Goal: Information Seeking & Learning: Learn about a topic

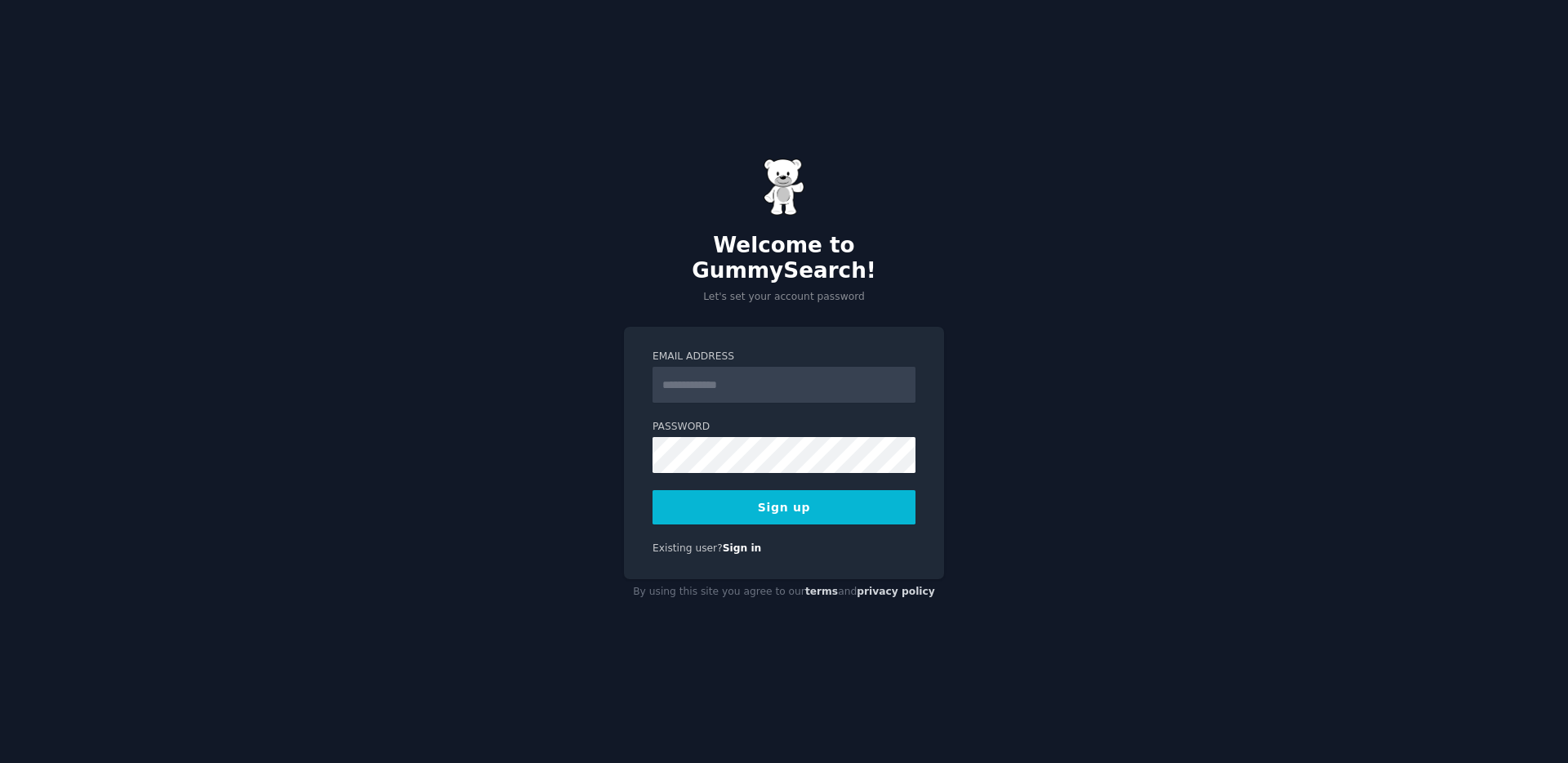
click at [726, 370] on input "Email Address" at bounding box center [784, 384] width 263 height 36
type input "**********"
click at [784, 500] on button "Sign up" at bounding box center [784, 507] width 263 height 34
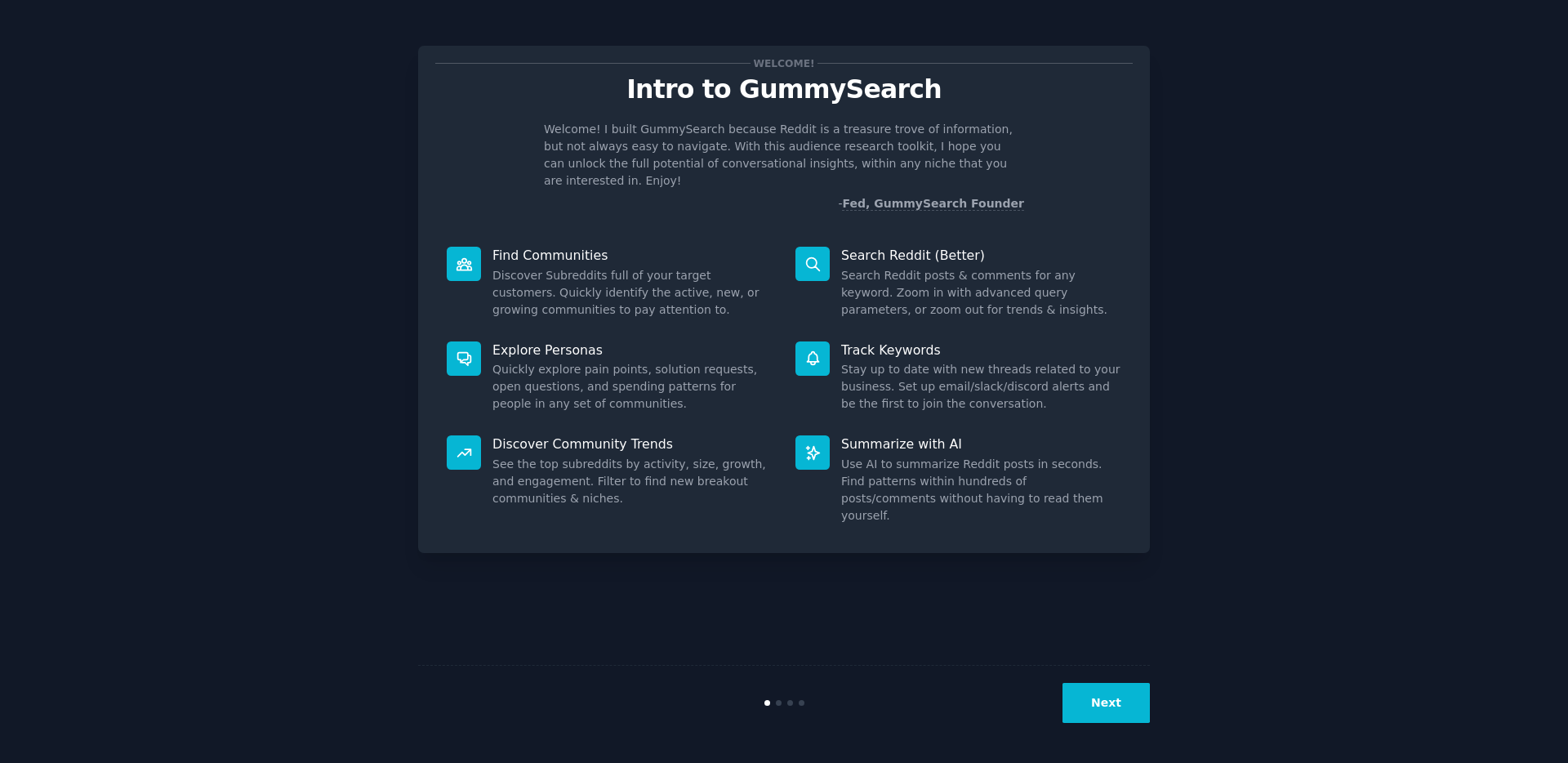
click at [1109, 697] on button "Next" at bounding box center [1107, 703] width 88 height 40
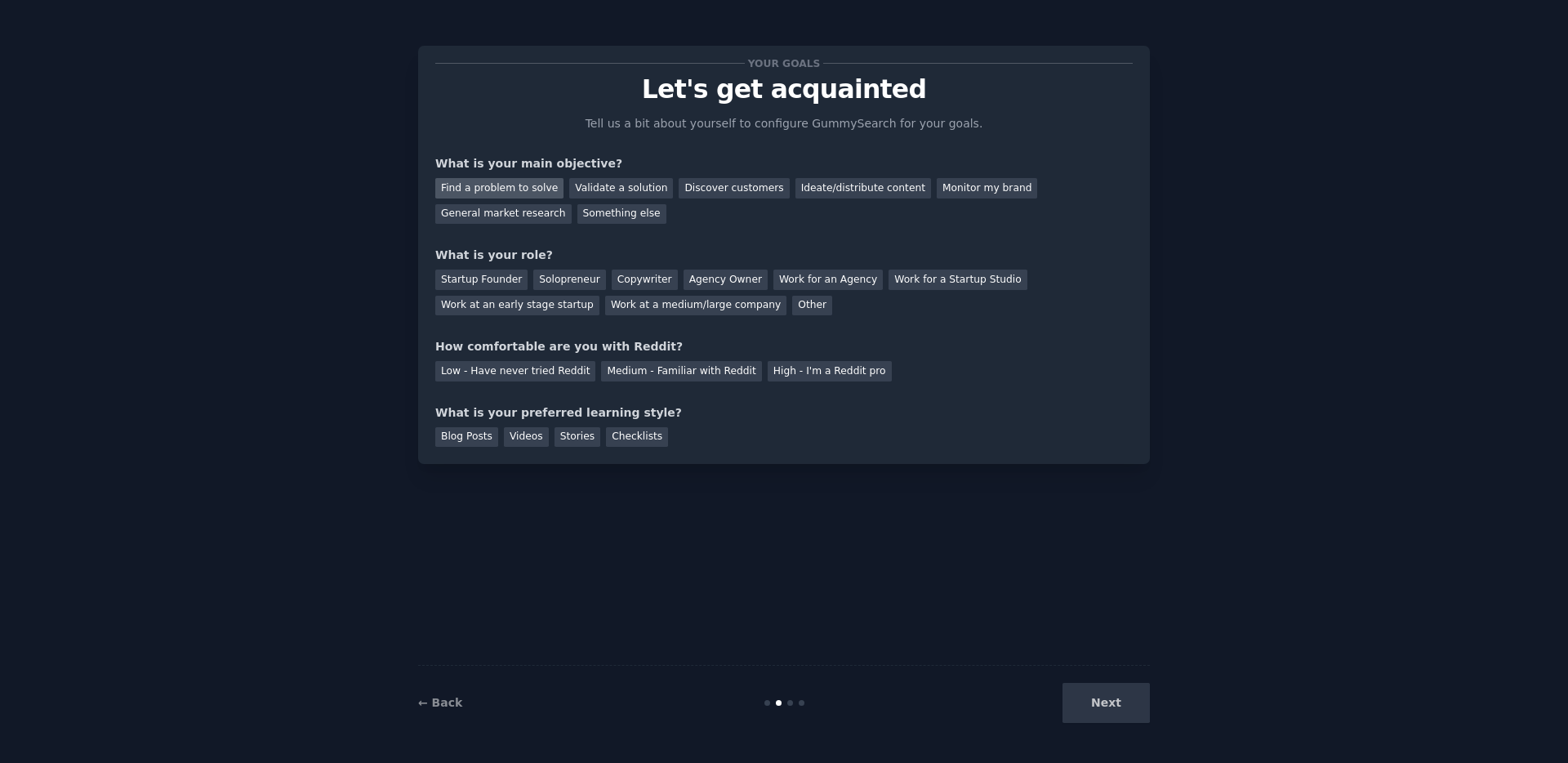
click at [492, 188] on div "Find a problem to solve" at bounding box center [499, 188] width 128 height 21
click at [711, 196] on div "Discover customers" at bounding box center [734, 188] width 110 height 21
click at [512, 191] on div "Find a problem to solve" at bounding box center [499, 188] width 128 height 21
click at [578, 284] on div "Solopreneur" at bounding box center [569, 279] width 72 height 21
click at [538, 384] on div "Your goals Let's get acquainted Tell us a bit about yourself to configure Gummy…" at bounding box center [784, 254] width 697 height 384
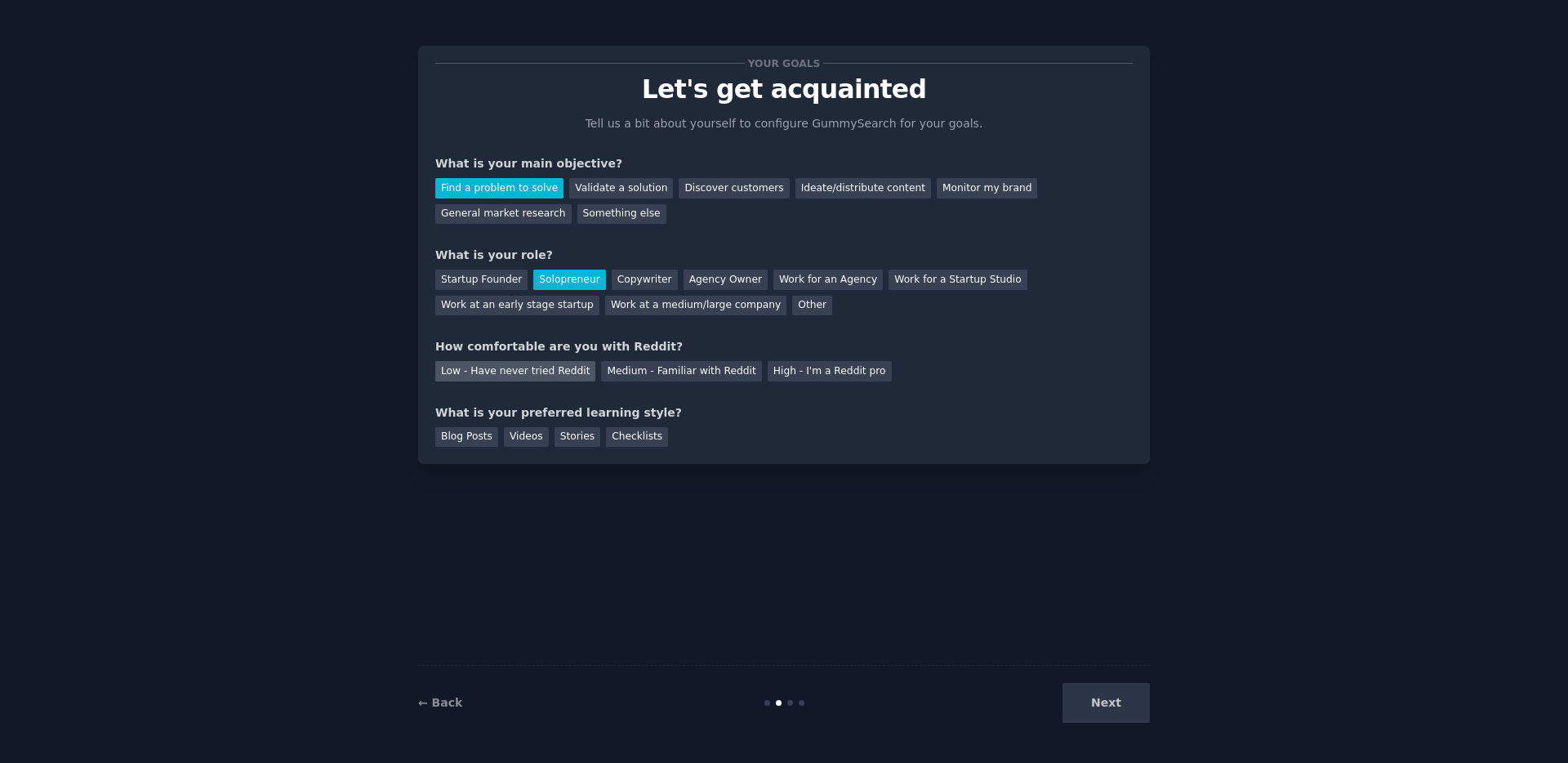
click at [547, 372] on div "Low - Have never tried Reddit" at bounding box center [515, 371] width 160 height 21
click at [635, 372] on div "Medium - Familiar with Reddit" at bounding box center [681, 371] width 160 height 21
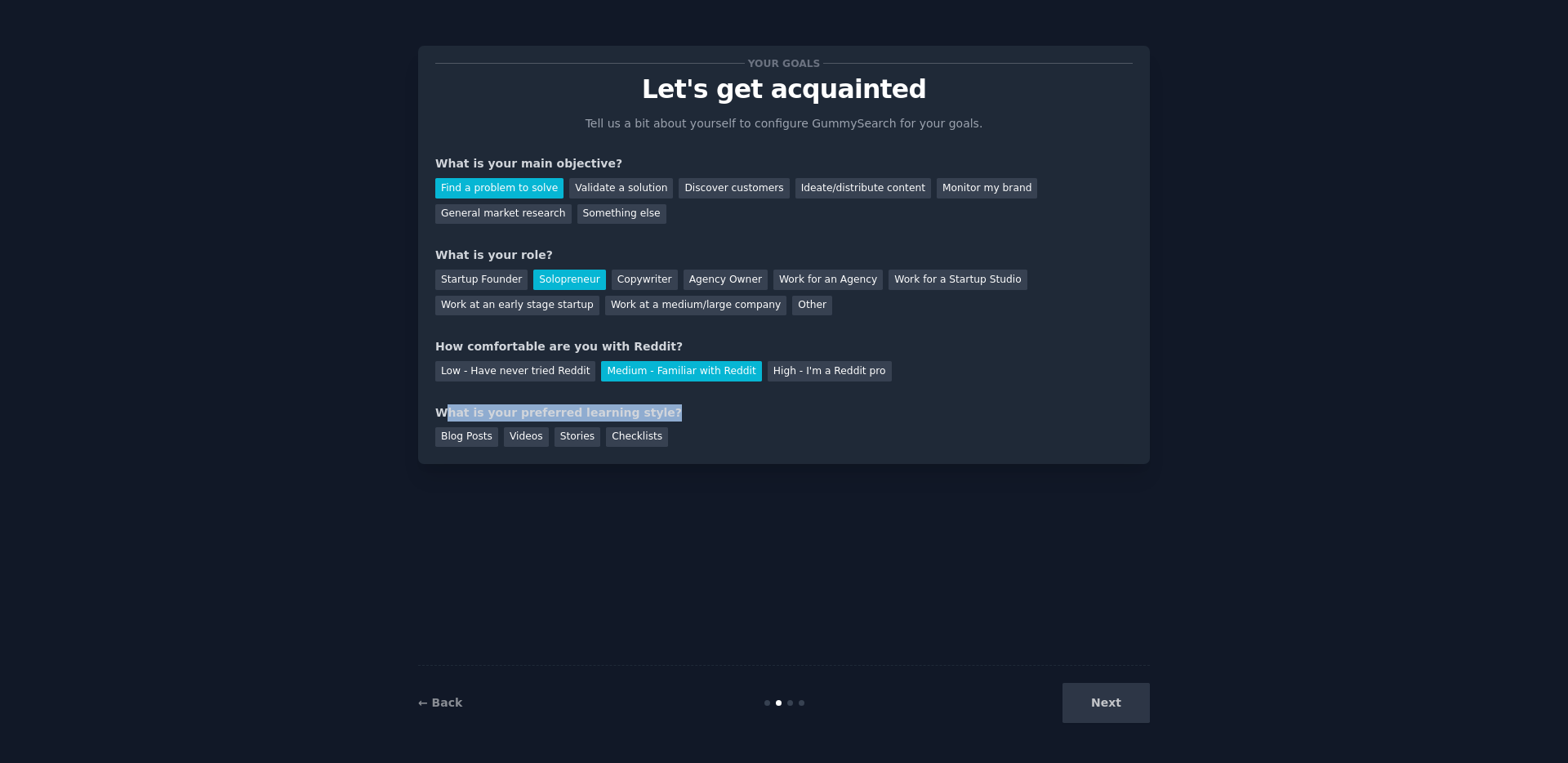
drag, startPoint x: 448, startPoint y: 413, endPoint x: 641, endPoint y: 408, distance: 193.1
click at [641, 408] on div "What is your preferred learning style?" at bounding box center [784, 413] width 697 height 17
click at [521, 437] on div "Videos" at bounding box center [526, 437] width 45 height 21
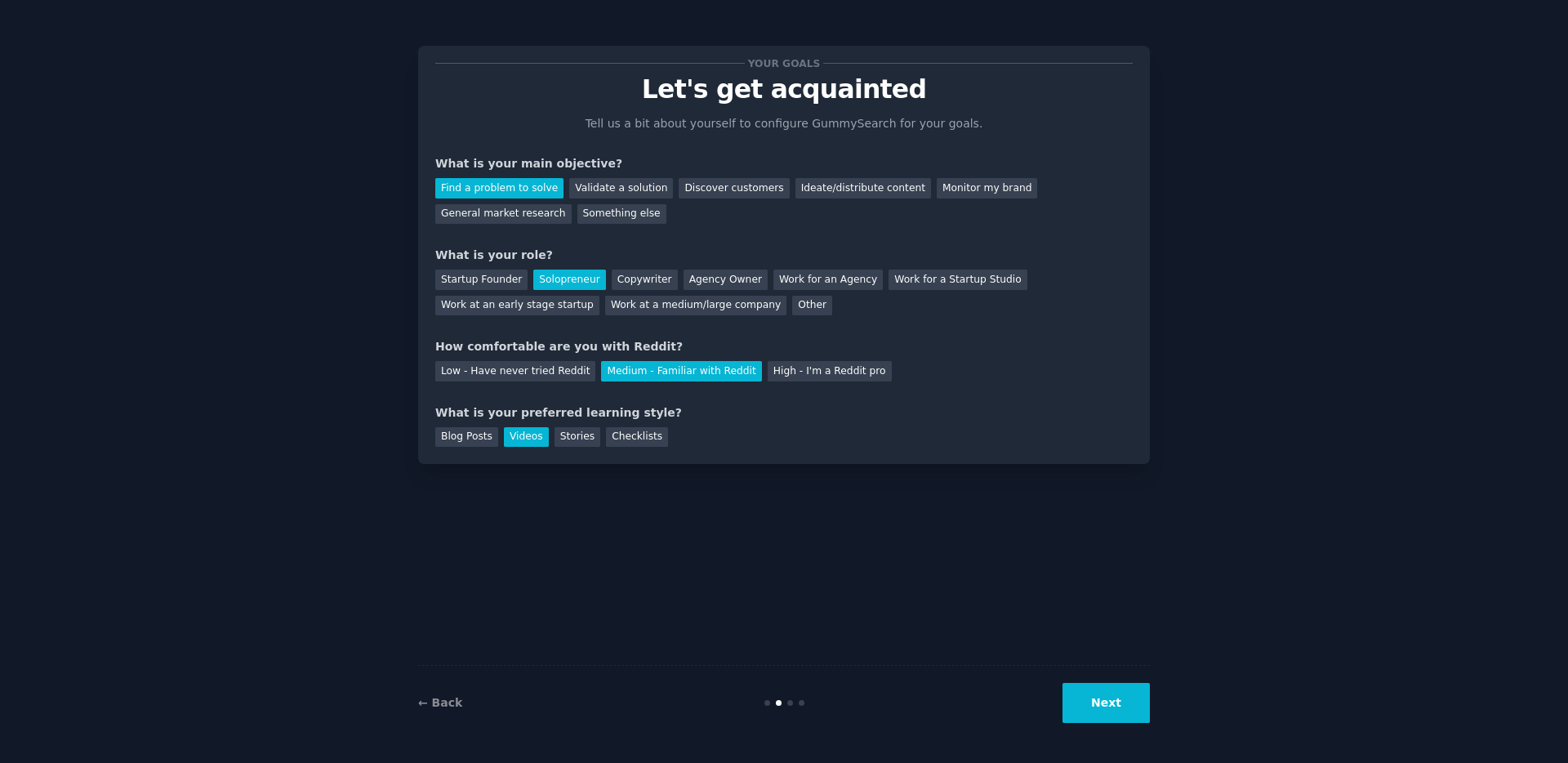
click at [1123, 703] on button "Next" at bounding box center [1107, 703] width 88 height 40
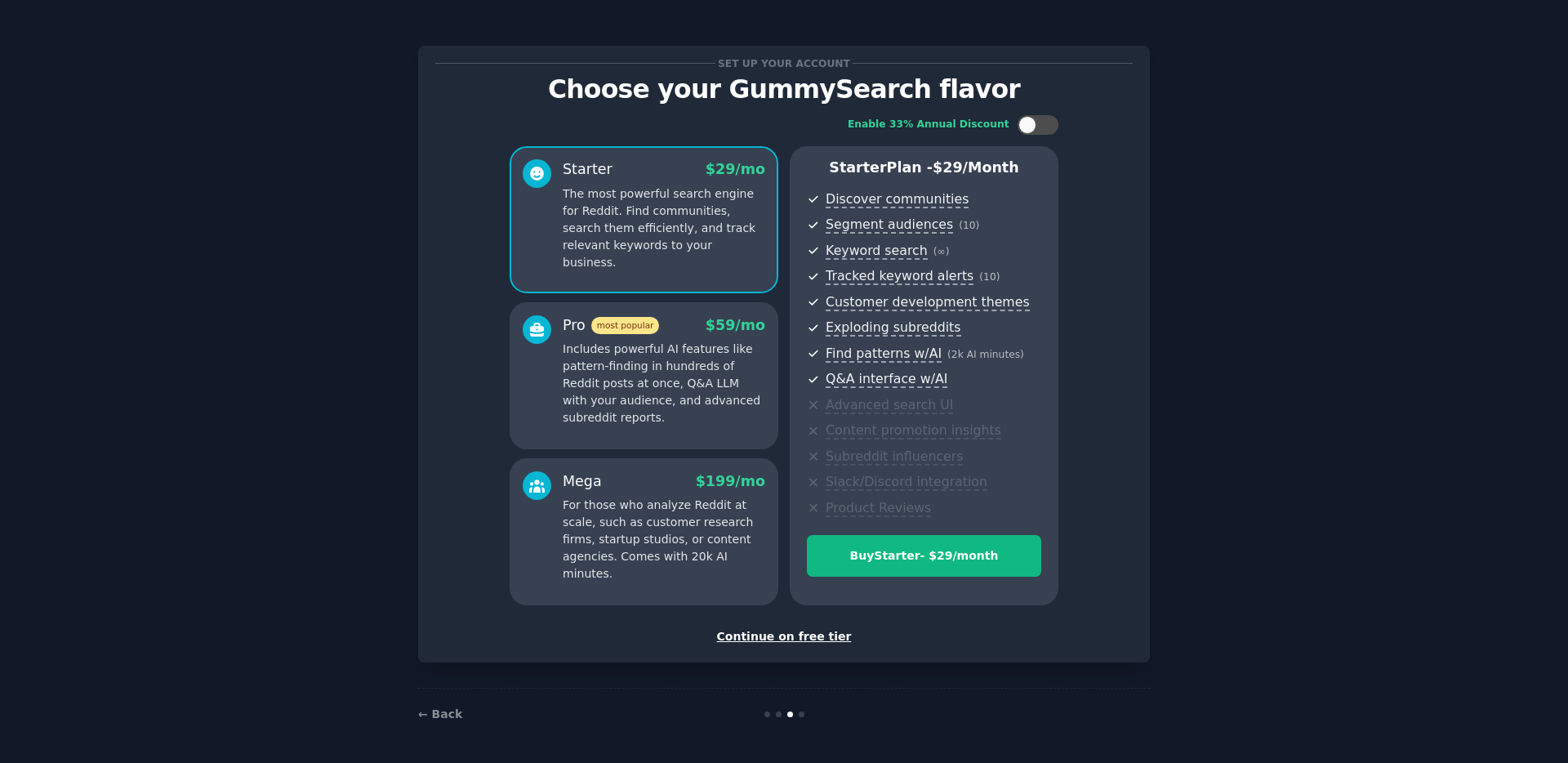
click at [726, 415] on p "Includes powerful AI features like pattern-finding in hundreds of Reddit posts …" at bounding box center [663, 384] width 203 height 86
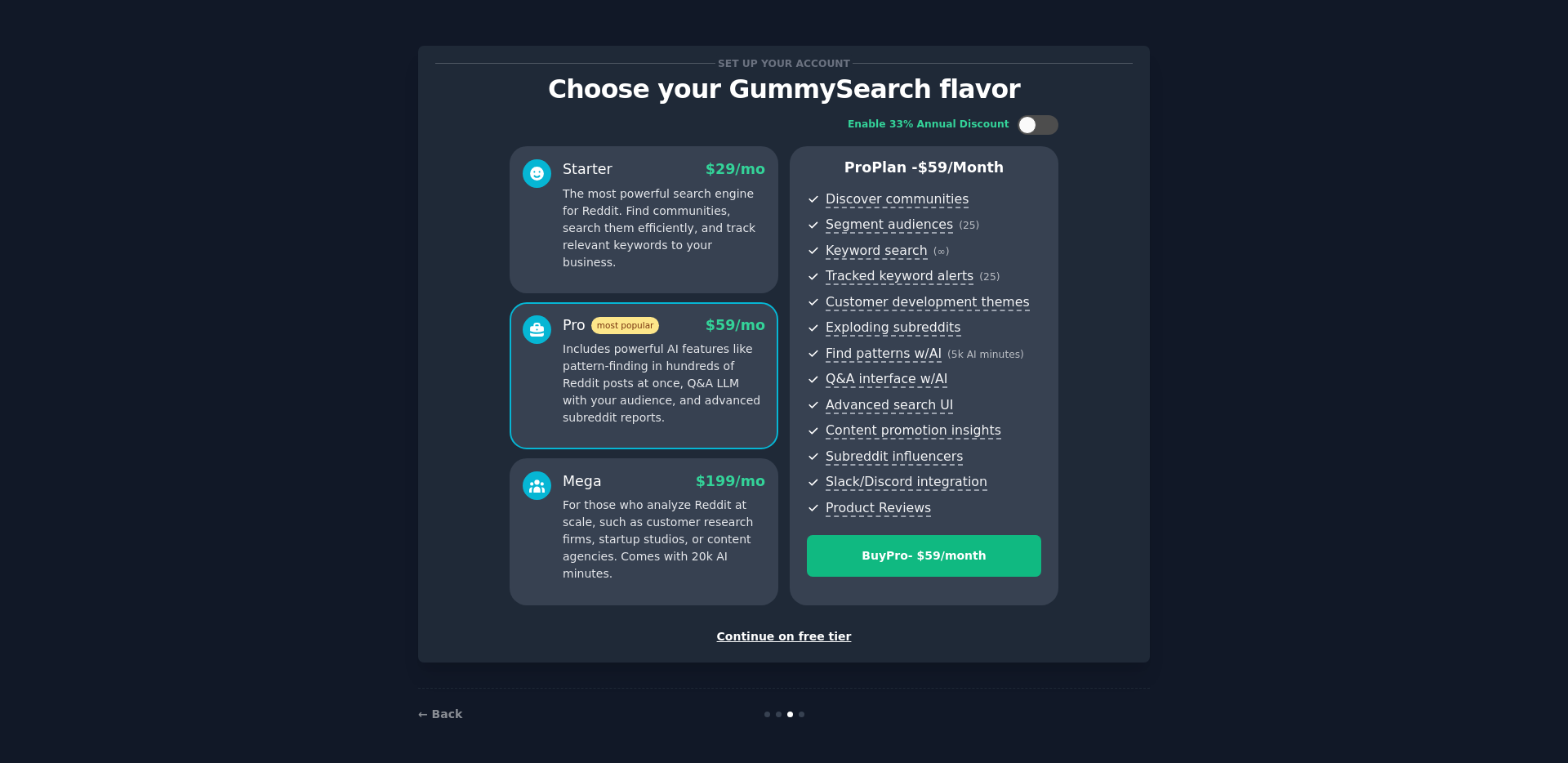
click at [692, 494] on div "Mega $ 199 /mo For those who analyze Reddit at scale, such as customer research…" at bounding box center [663, 527] width 203 height 112
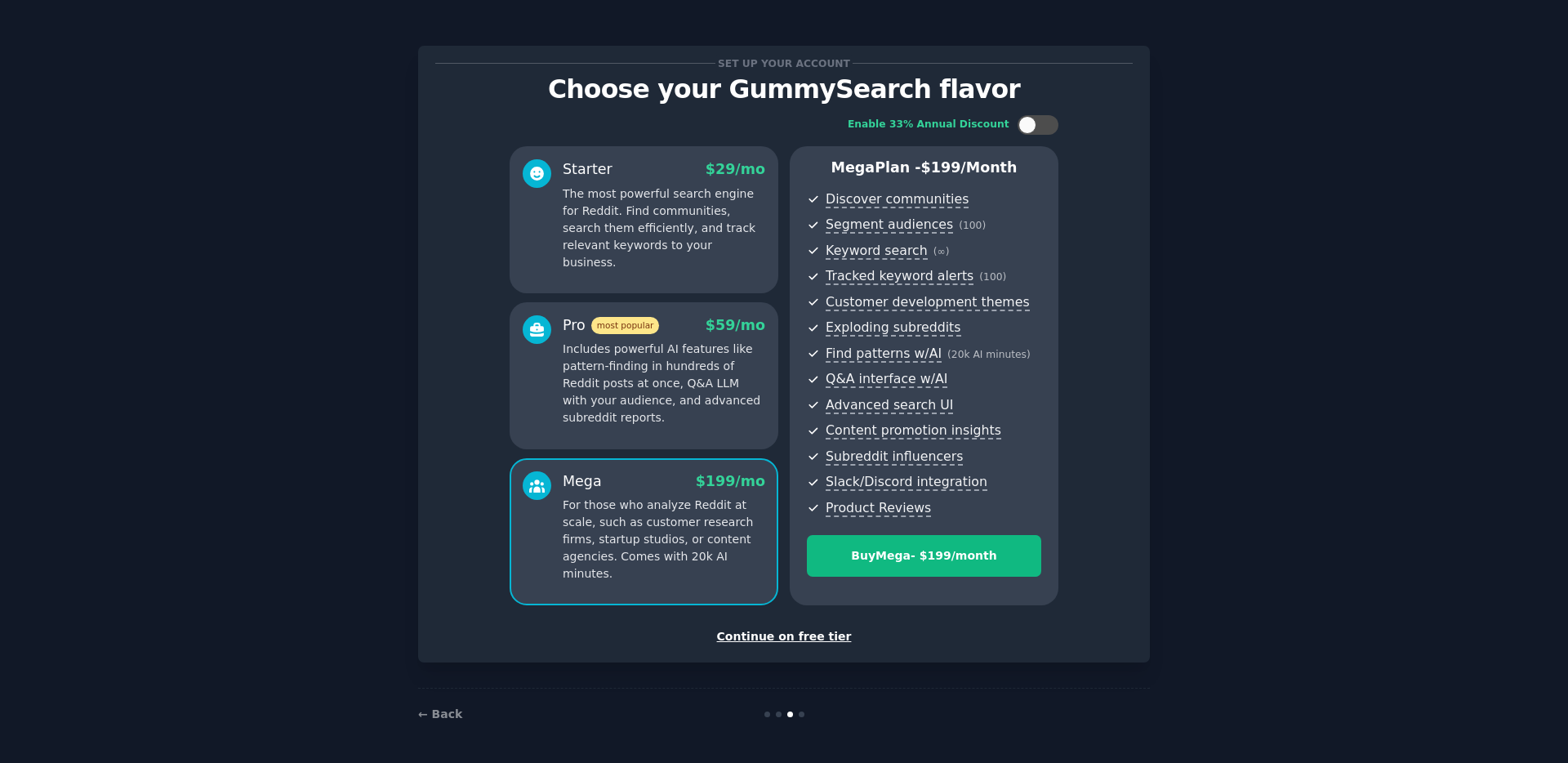
click at [693, 222] on p "The most powerful search engine for Reddit. Find communities, search them effic…" at bounding box center [663, 229] width 203 height 86
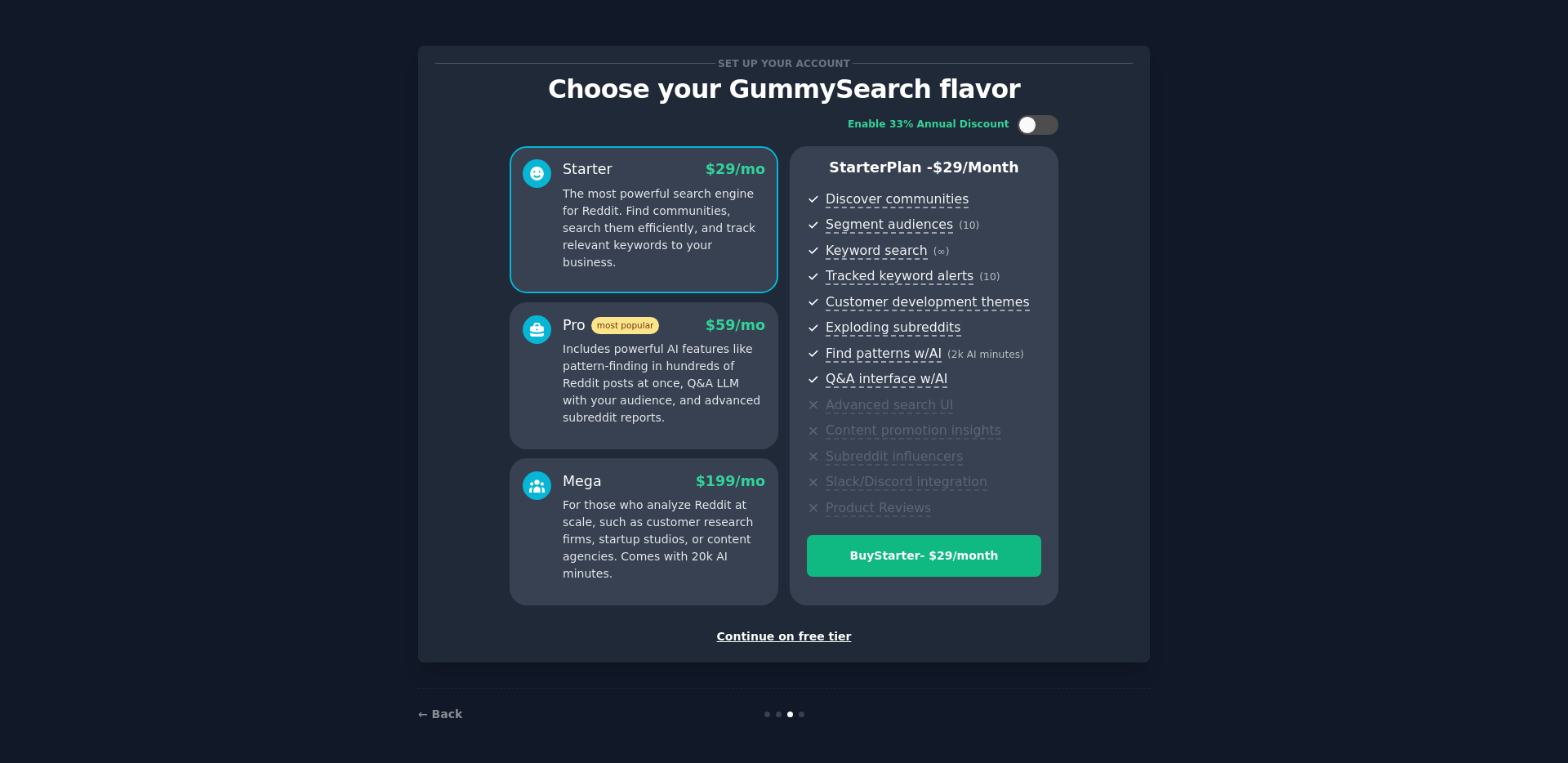
click at [797, 640] on div "Continue on free tier" at bounding box center [784, 636] width 697 height 17
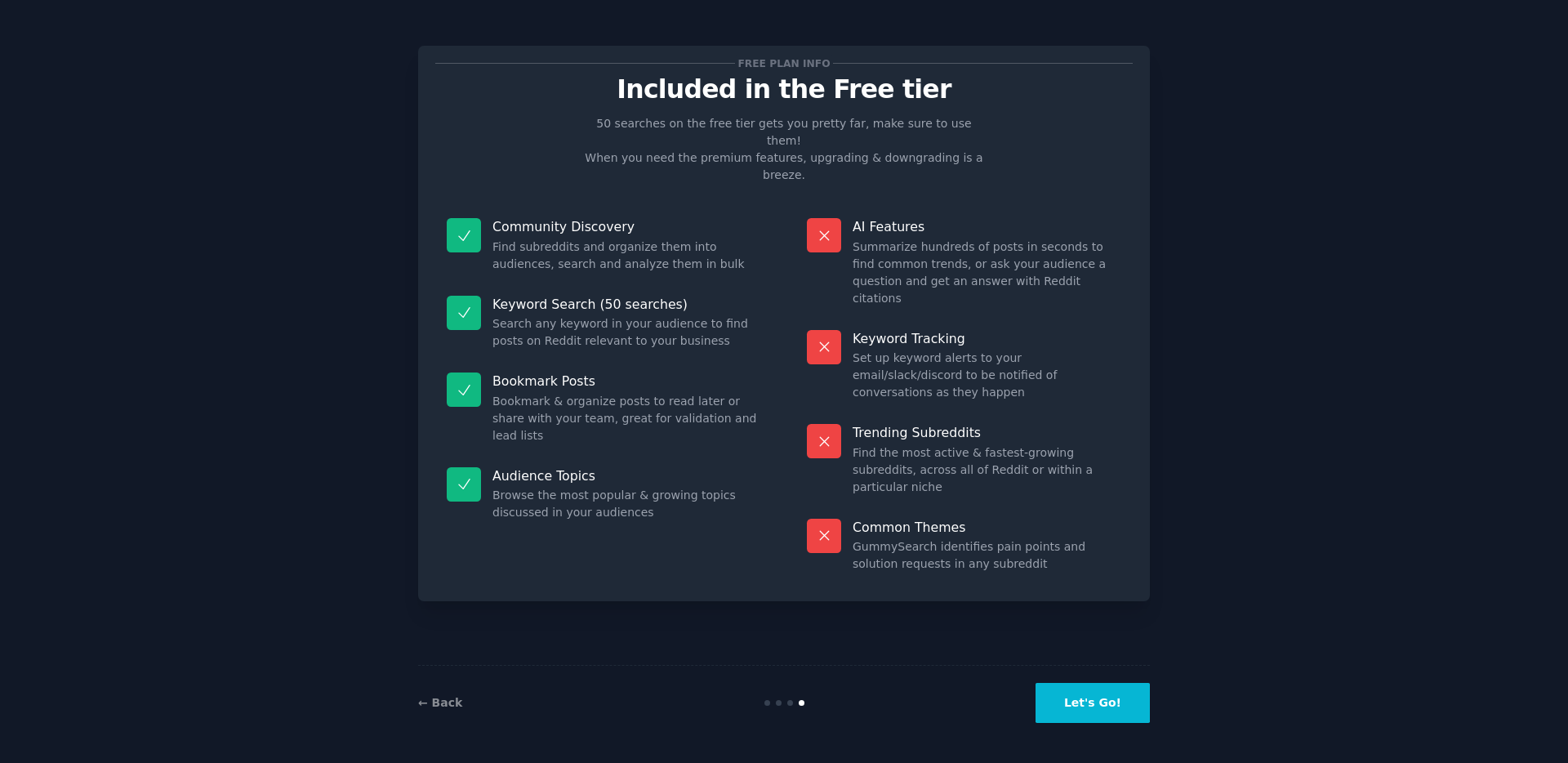
click at [543, 239] on dd "Find subreddits and organize them into audiences, search and analyze them in bu…" at bounding box center [627, 255] width 268 height 34
drag, startPoint x: 540, startPoint y: 281, endPoint x: 547, endPoint y: 348, distance: 67.4
click at [539, 316] on dd "Search any keyword in your audience to find posts on Reddit relevant to your bu…" at bounding box center [627, 332] width 268 height 34
click at [548, 393] on dd "Bookmark & organize posts to read later or share with your team, great for vali…" at bounding box center [627, 418] width 268 height 51
click at [549, 397] on div "Bookmark Posts Bookmark & organize posts to read later or share with your team,…" at bounding box center [604, 408] width 337 height 94
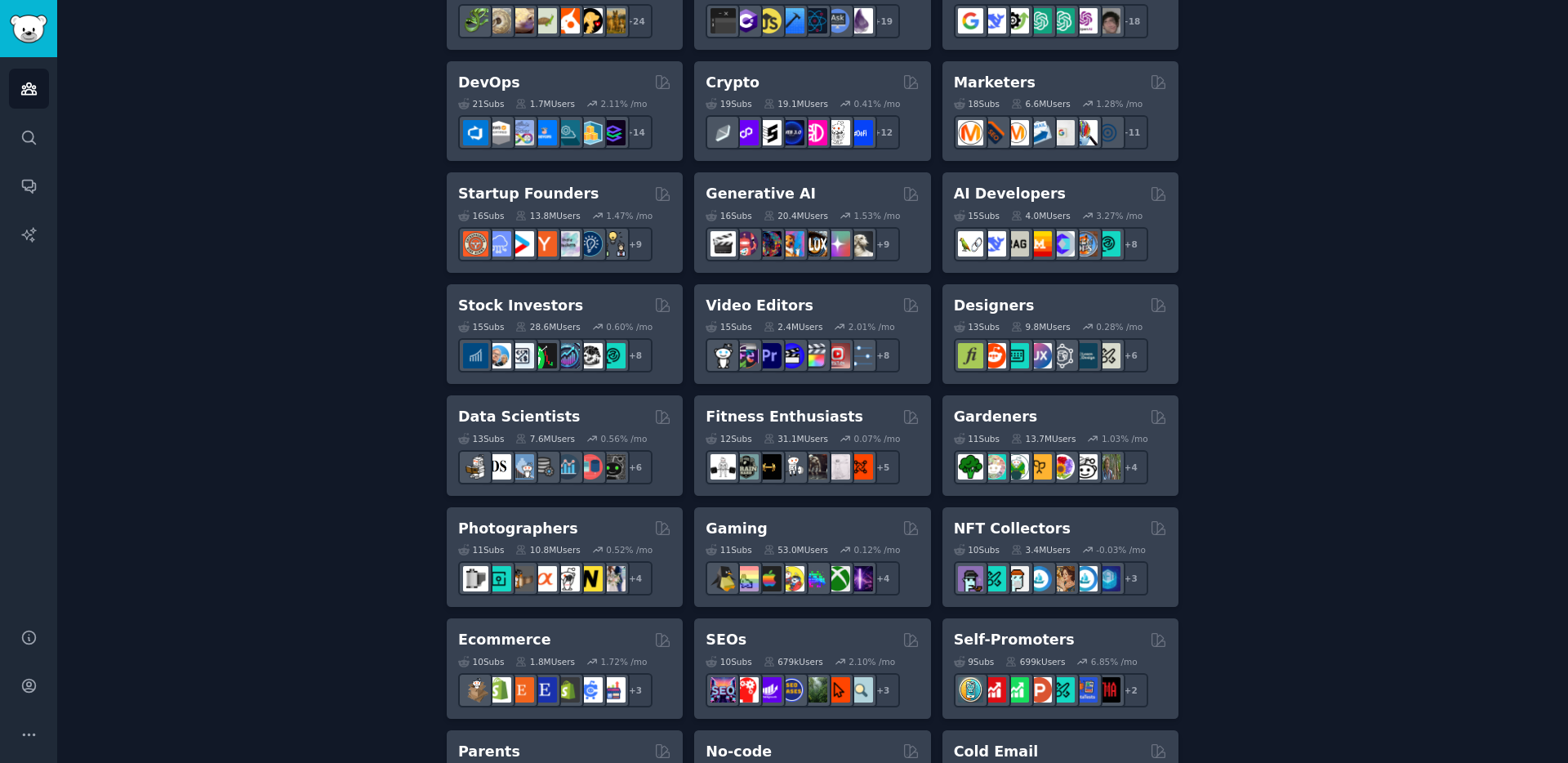
scroll to position [382, 0]
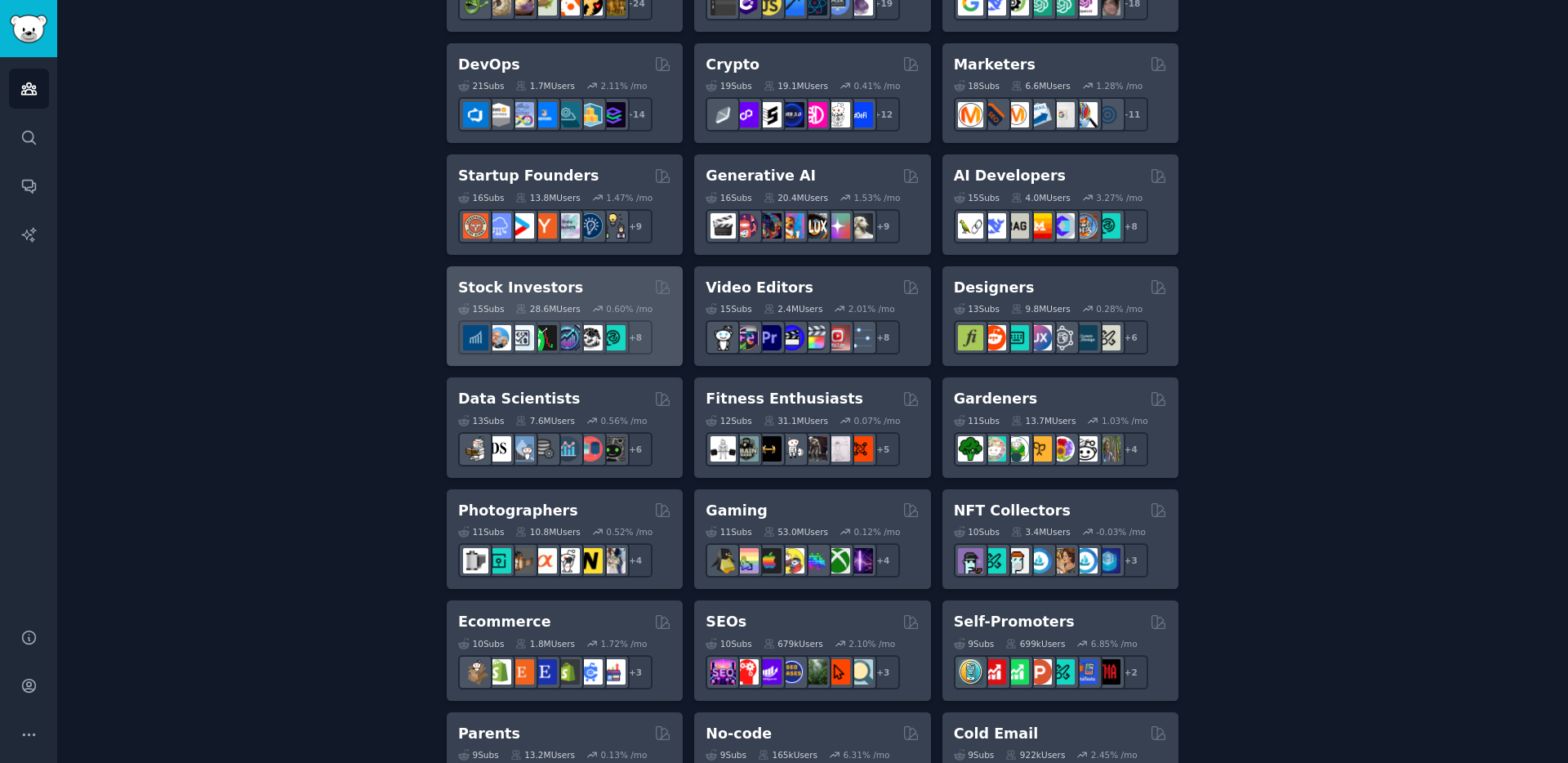
click at [576, 292] on div "Stock Investors" at bounding box center [564, 287] width 213 height 21
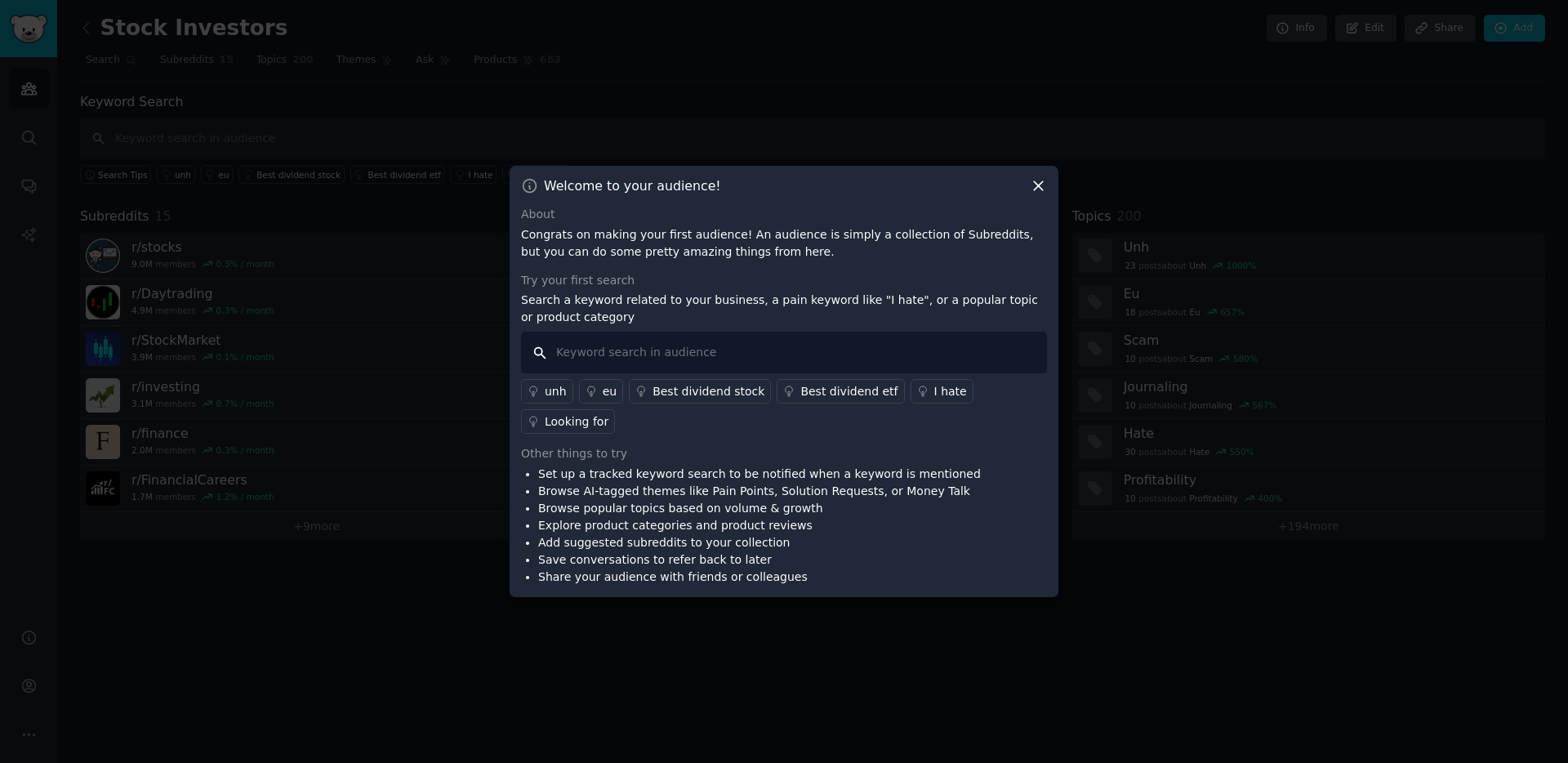
click at [629, 355] on input "text" at bounding box center [784, 352] width 526 height 41
type input "I would love someone build"
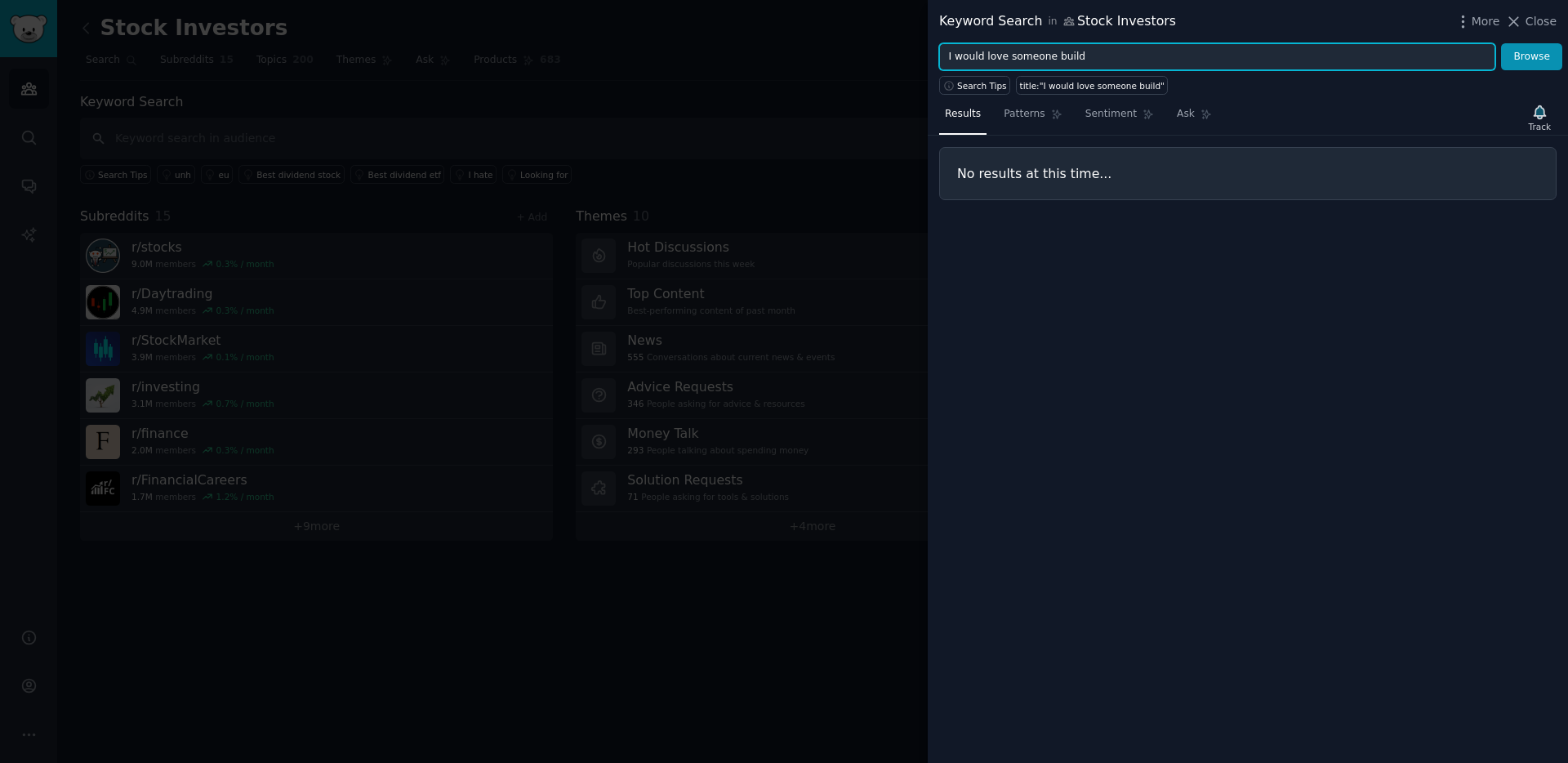
click at [1109, 56] on input "I would love someone build" at bounding box center [1218, 57] width 557 height 28
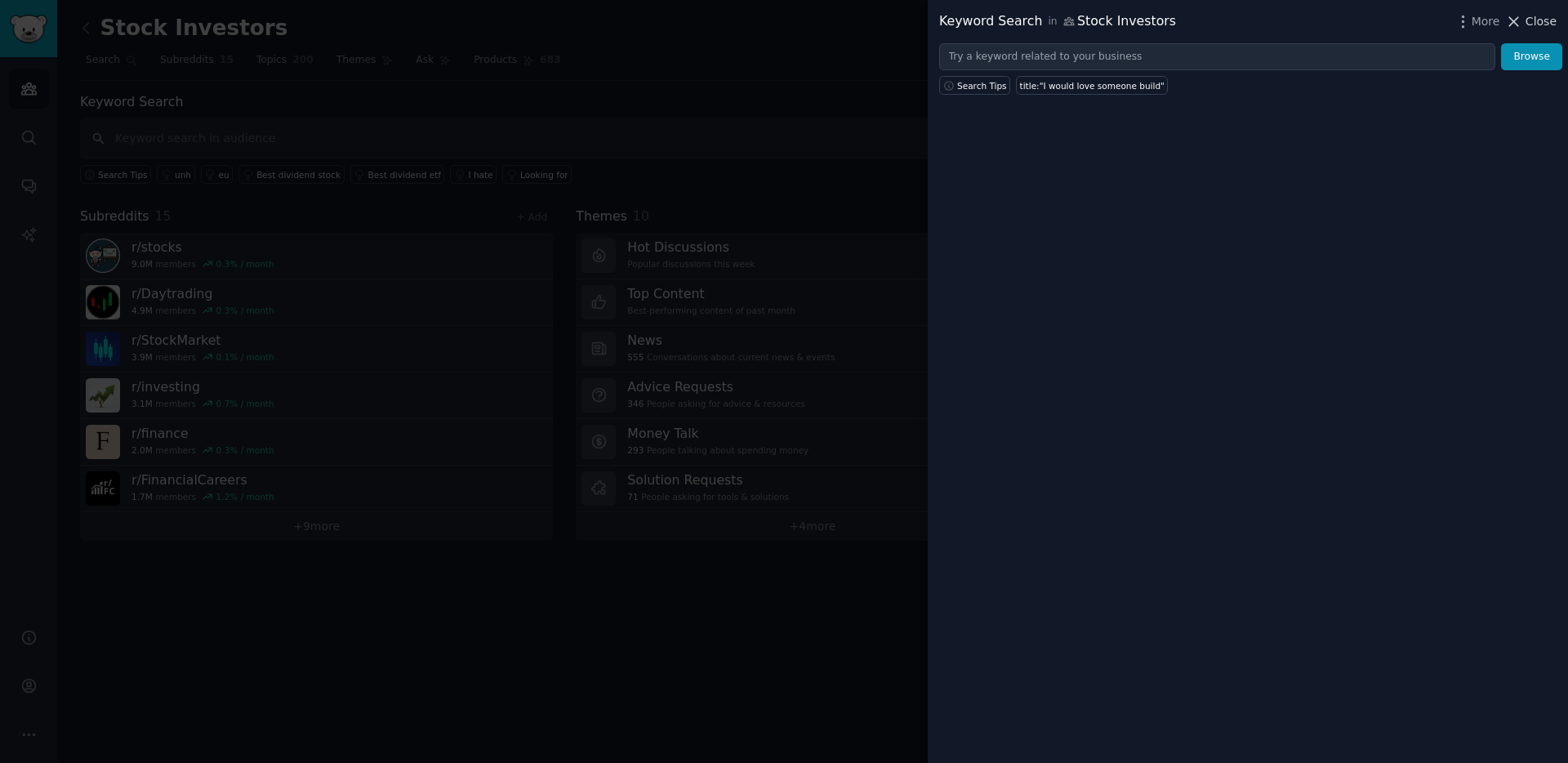
click at [1522, 20] on icon at bounding box center [1513, 22] width 17 height 17
